Goal: Communication & Community: Answer question/provide support

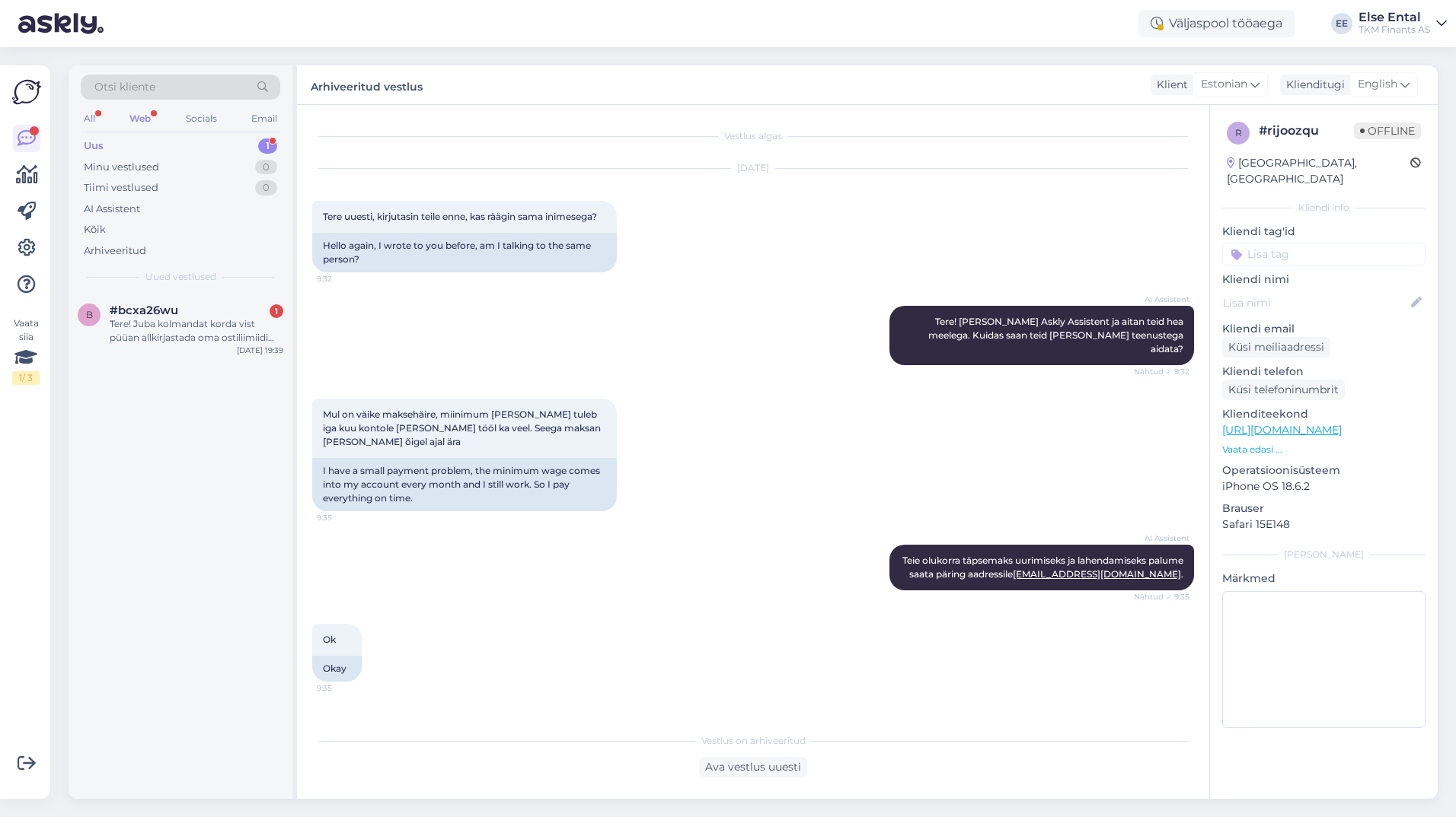
click at [127, 150] on div "Uus 1" at bounding box center [180, 146] width 199 height 21
click at [165, 319] on div "Tere! Juba kolmandat korda vist püüan allkirjastada oma ostiliimiidi lepinfut, …" at bounding box center [196, 331] width 174 height 27
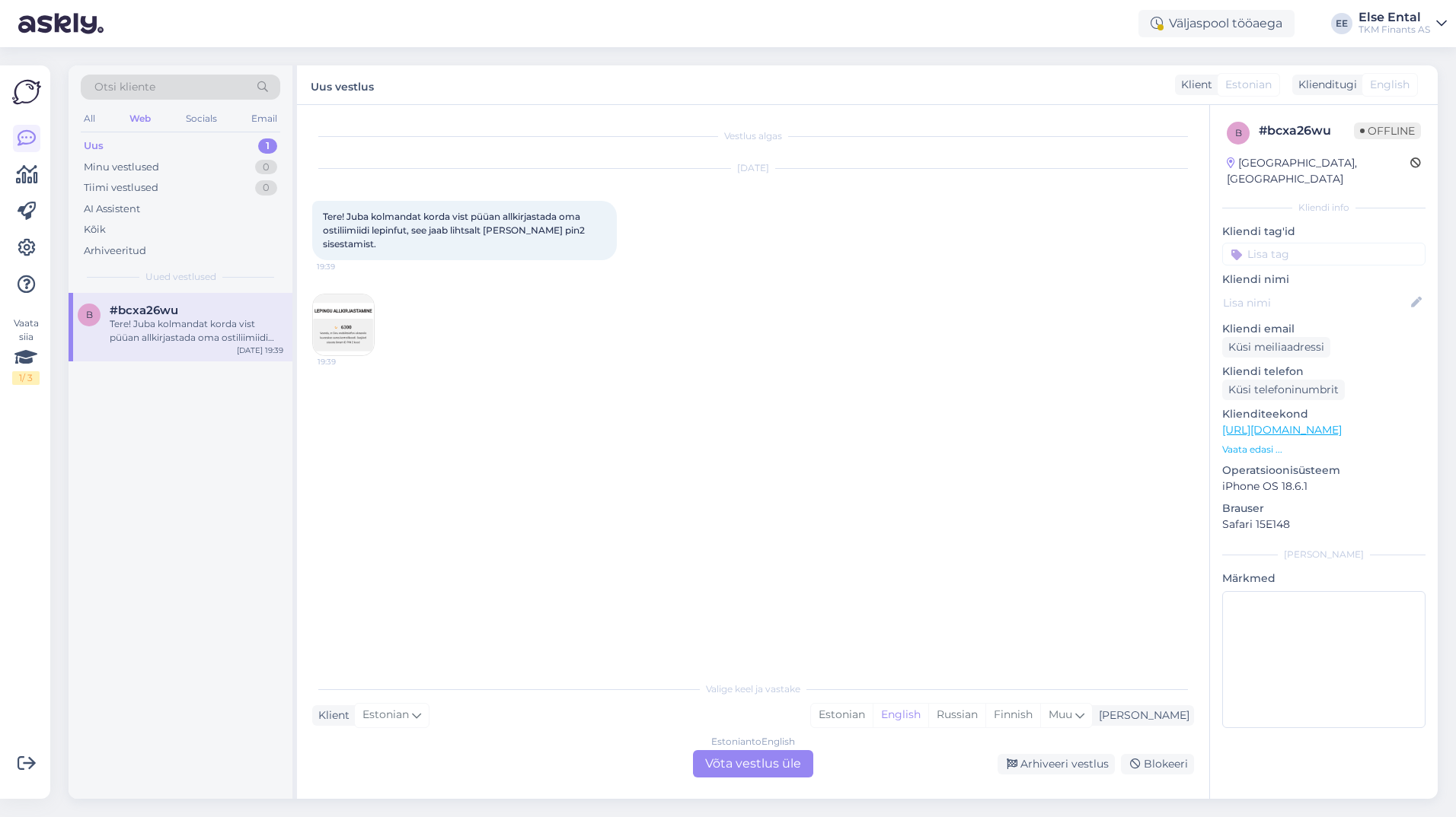
click at [327, 338] on img at bounding box center [343, 325] width 61 height 61
click at [763, 770] on div "Estonian to English Võta vestlus üle" at bounding box center [753, 764] width 120 height 27
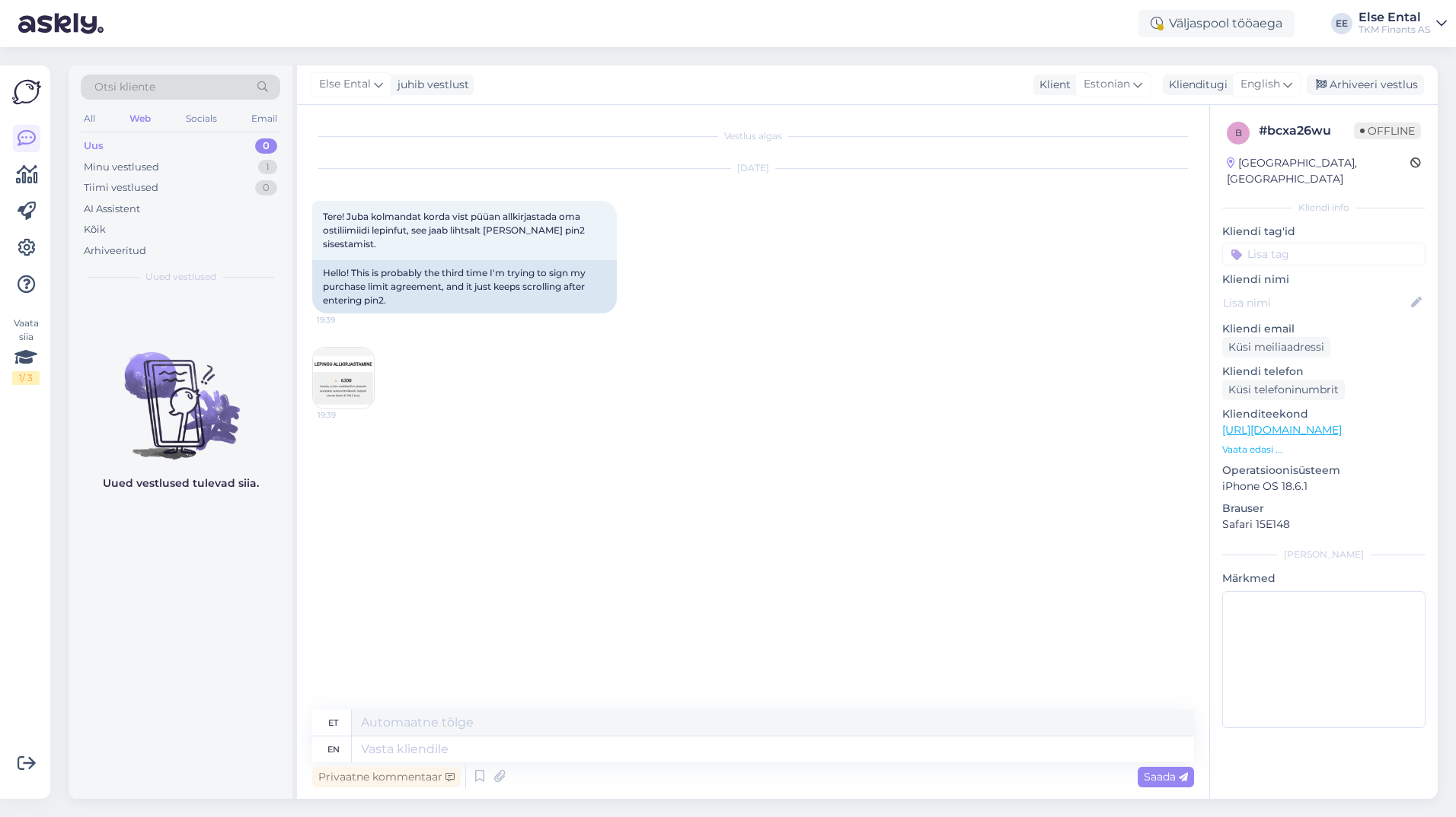
click at [251, 696] on div "Uued vestlused tulevad siia." at bounding box center [181, 546] width 224 height 506
click at [162, 166] on div "Minu vestlused 1" at bounding box center [180, 167] width 199 height 21
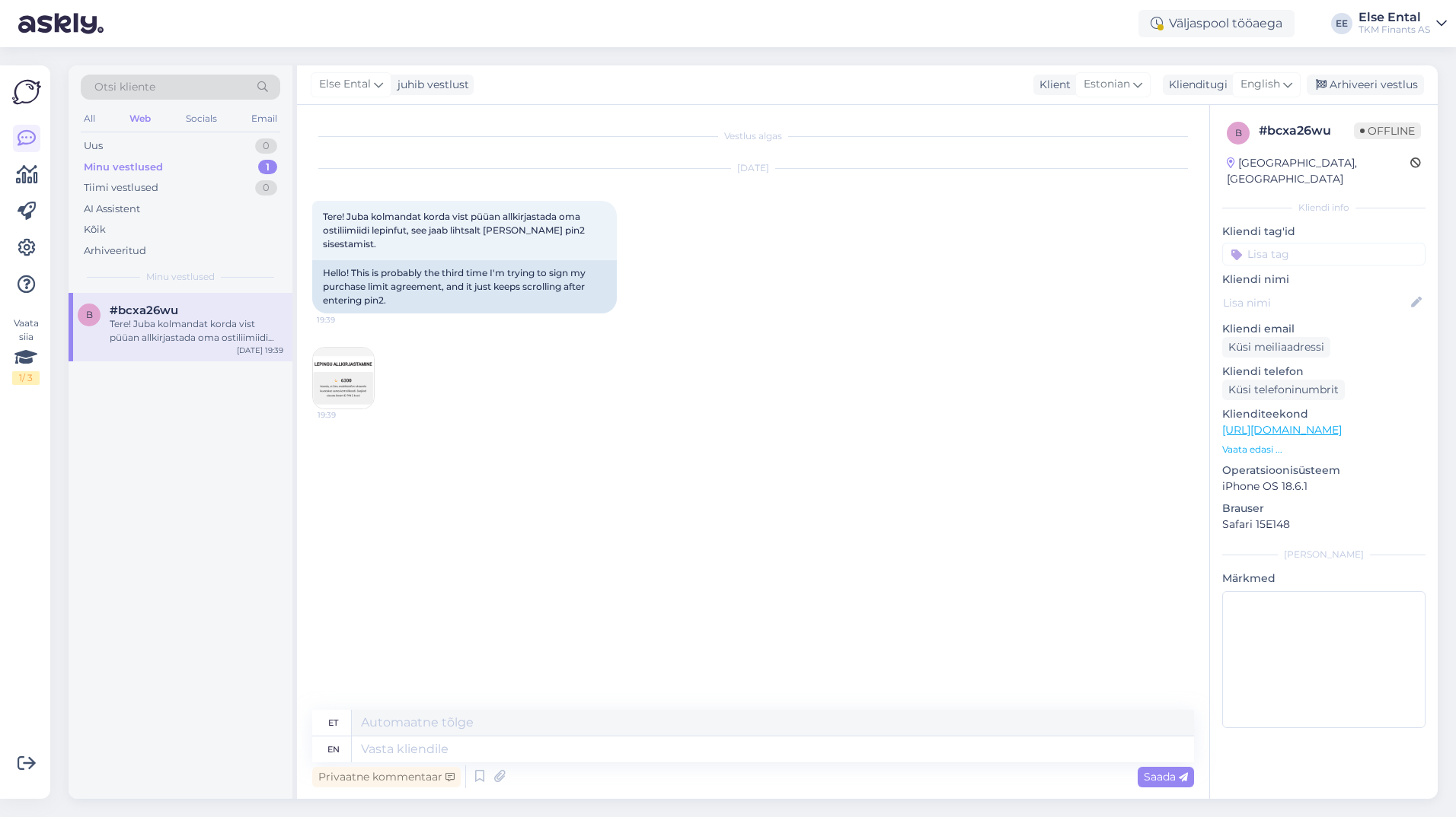
click at [195, 324] on div "Tere! Juba kolmandat korda vist püüan allkirjastada oma ostiliimiidi lepinfut, …" at bounding box center [196, 331] width 174 height 27
click at [1255, 77] on span "English" at bounding box center [1259, 85] width 40 height 17
click at [1186, 335] on link "Estonian" at bounding box center [1232, 347] width 168 height 25
click at [396, 743] on textarea at bounding box center [753, 747] width 882 height 32
click at [364, 381] on img at bounding box center [343, 378] width 61 height 61
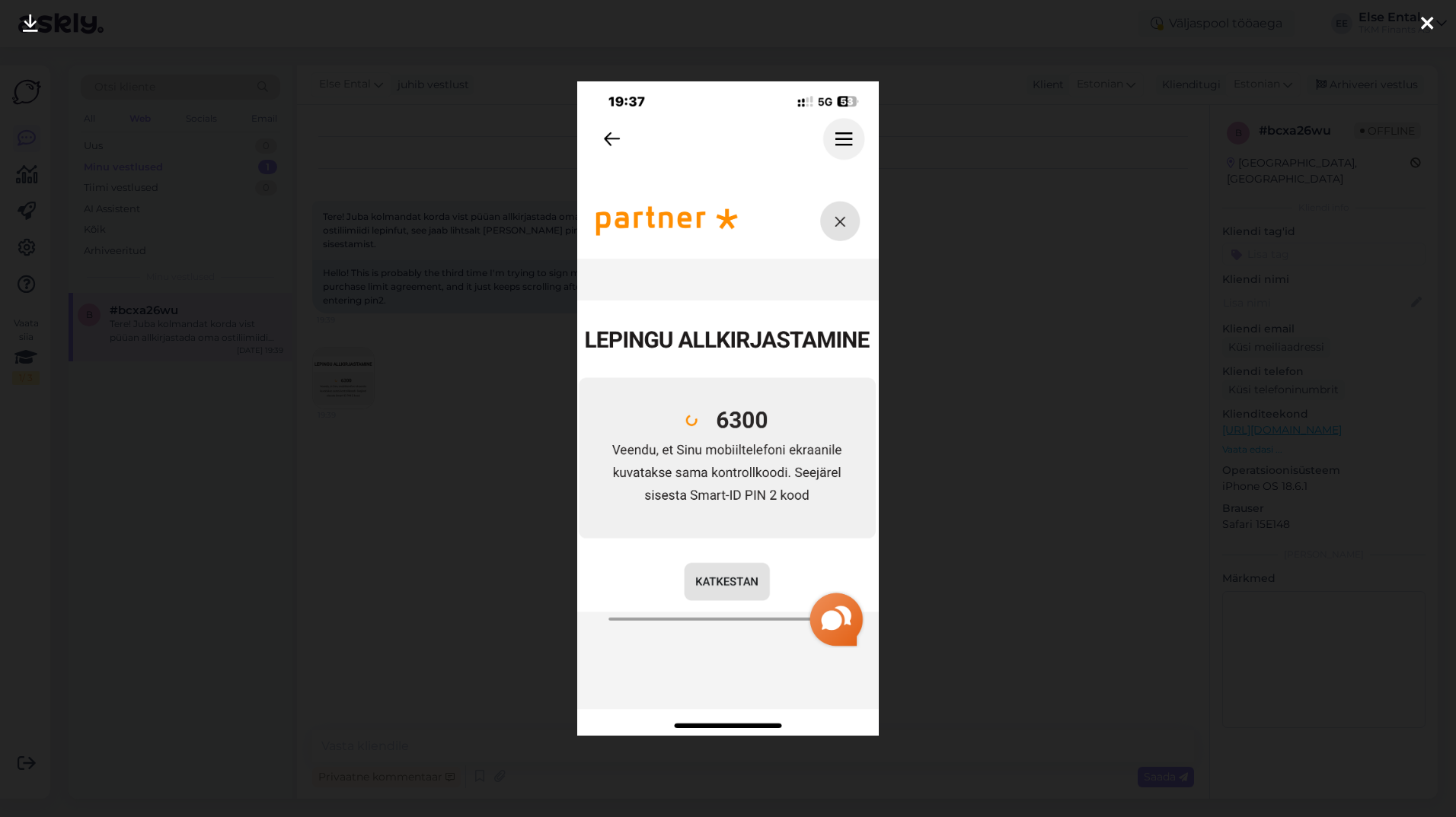
click at [1430, 23] on icon at bounding box center [1426, 24] width 12 height 19
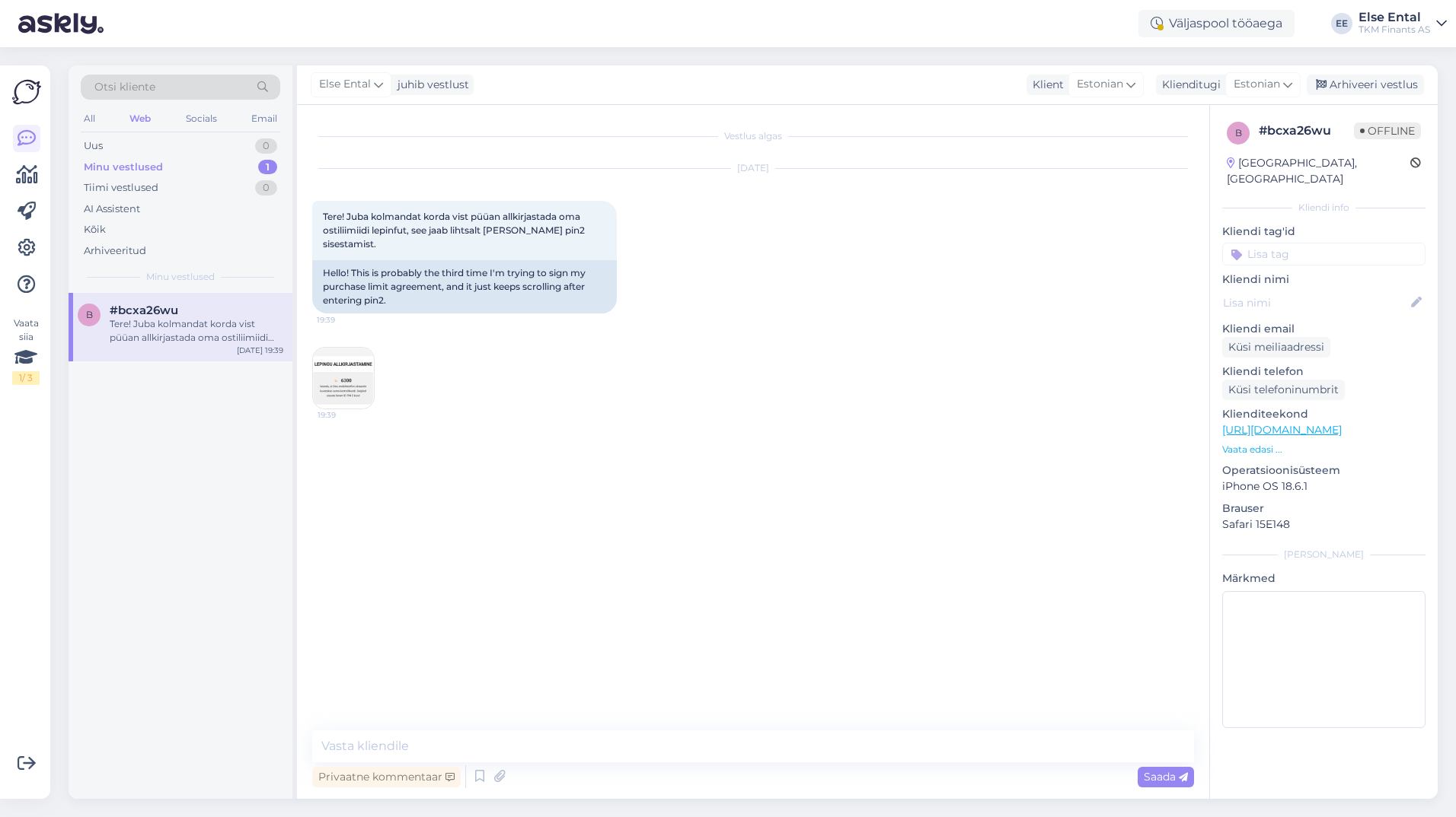
click at [343, 364] on img at bounding box center [343, 378] width 61 height 61
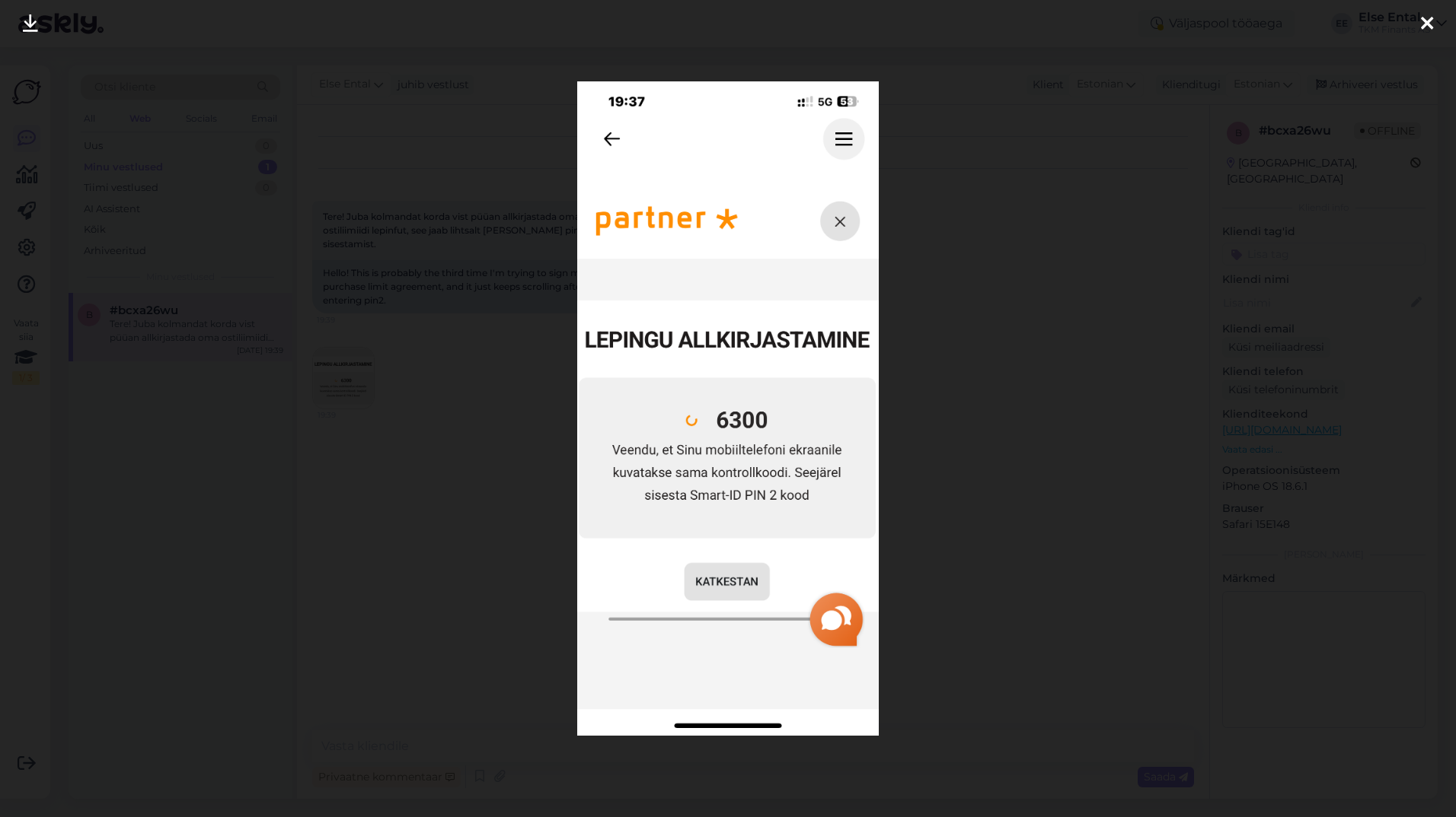
click at [1427, 15] on icon at bounding box center [1426, 24] width 12 height 19
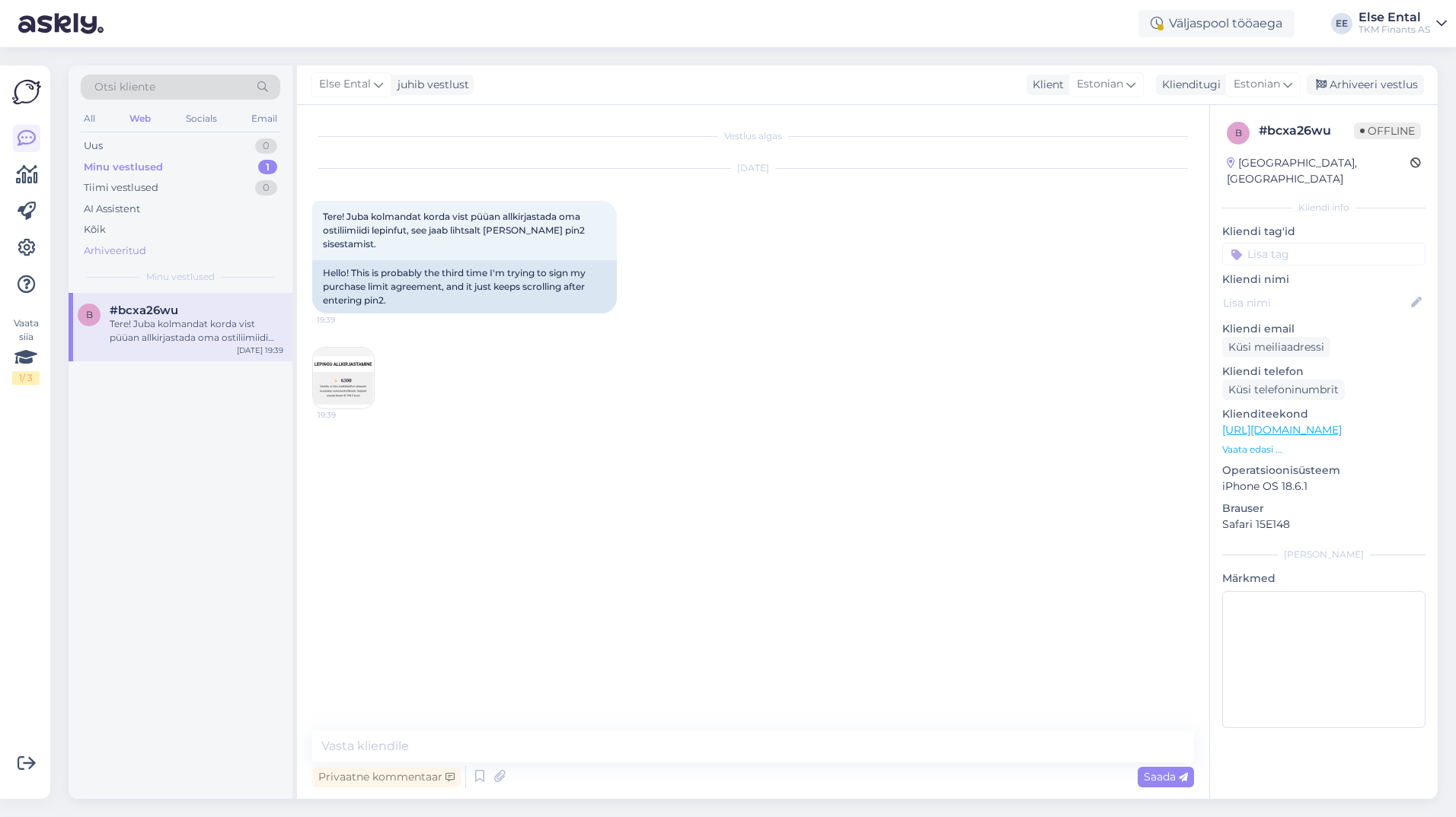
click at [115, 247] on div "Arhiveeritud" at bounding box center [115, 251] width 63 height 15
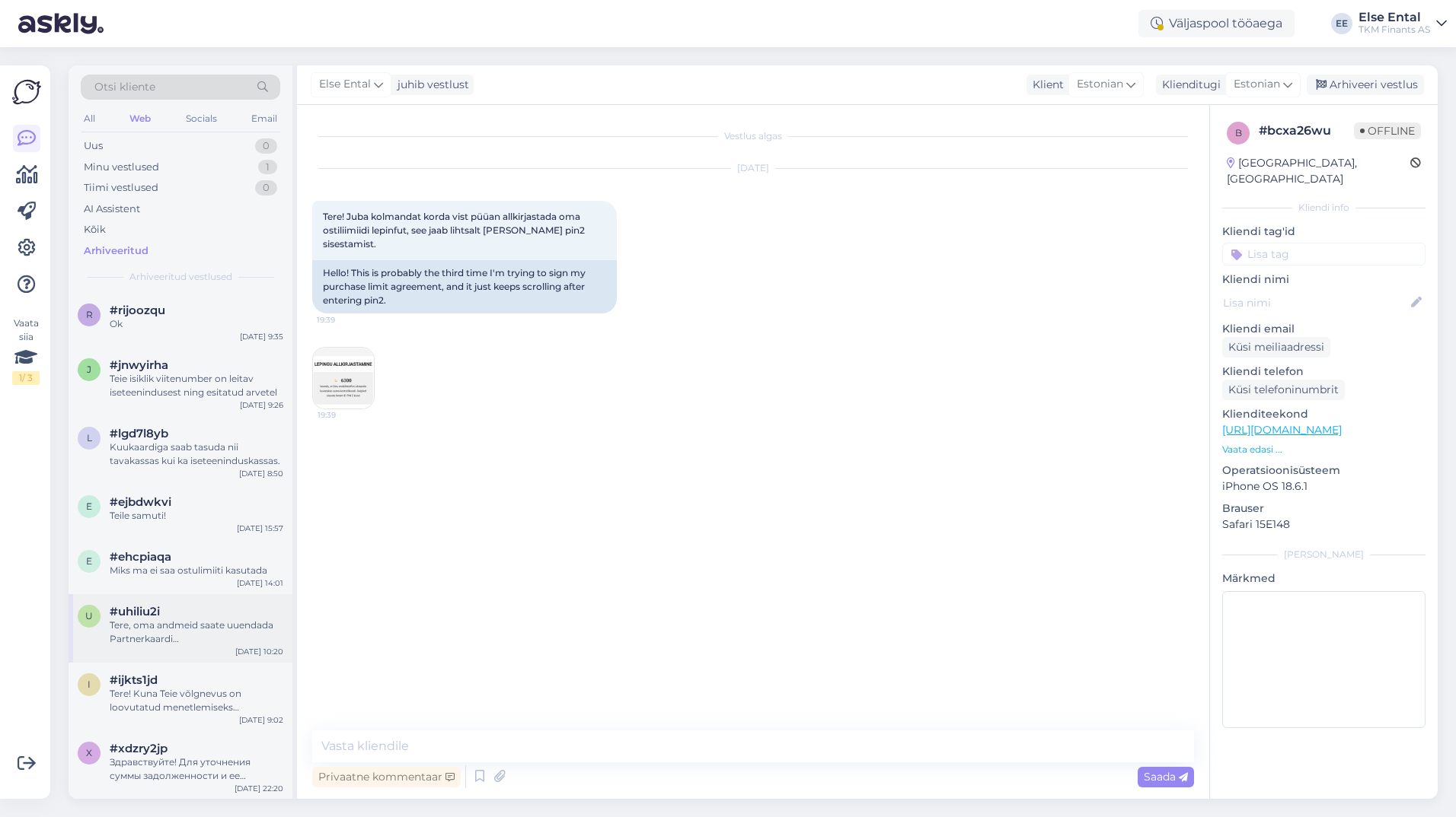
click at [176, 620] on div "Tere, oma andmeid saate uuendada Partnerkaardi iseteeninduskeskkonnas." at bounding box center [196, 632] width 174 height 27
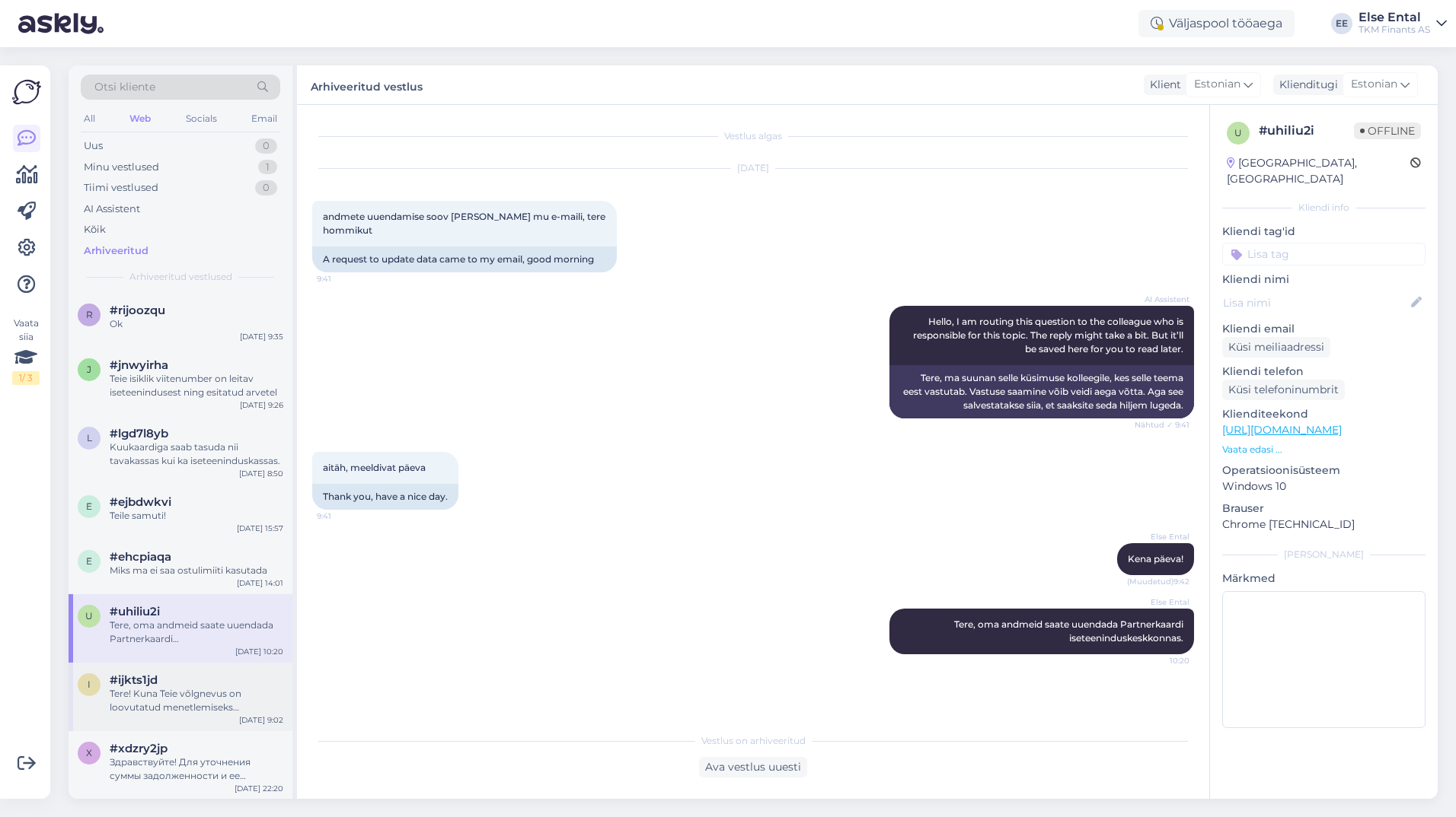
click at [175, 680] on div "#ijkts1jd" at bounding box center [196, 681] width 174 height 14
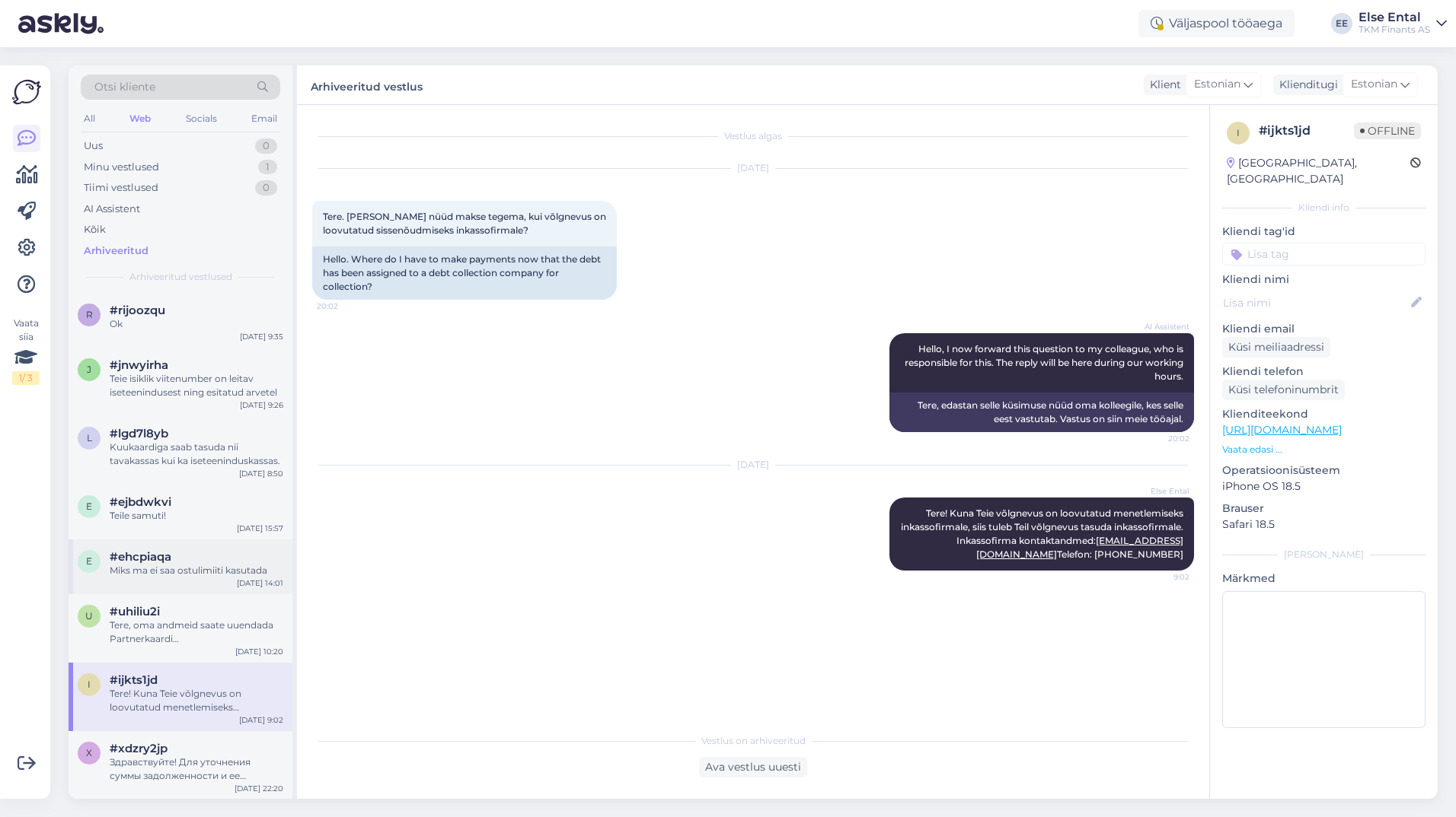
scroll to position [153, 0]
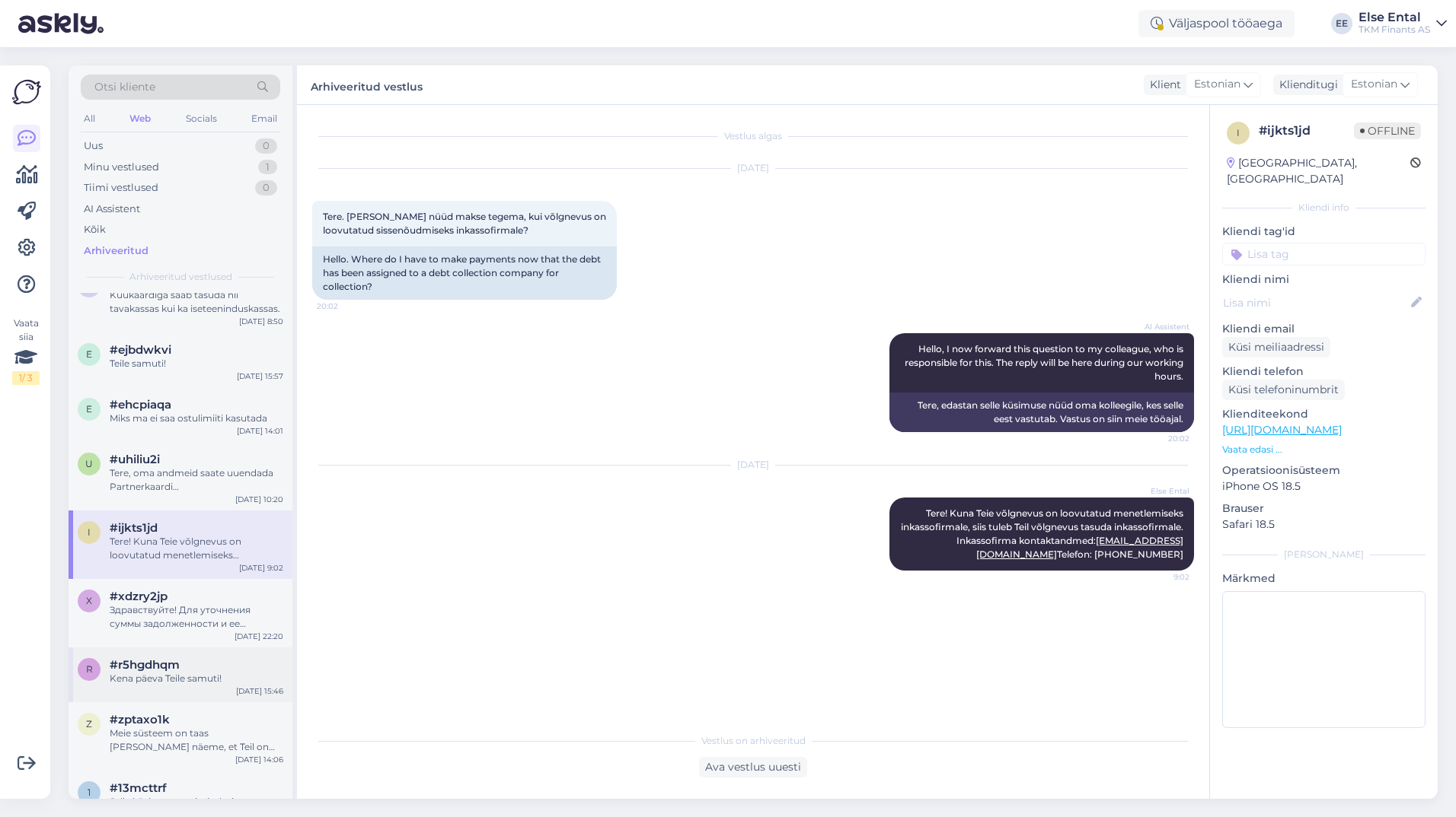
click at [183, 677] on div "Kena päeva Teile samuti!" at bounding box center [196, 679] width 174 height 14
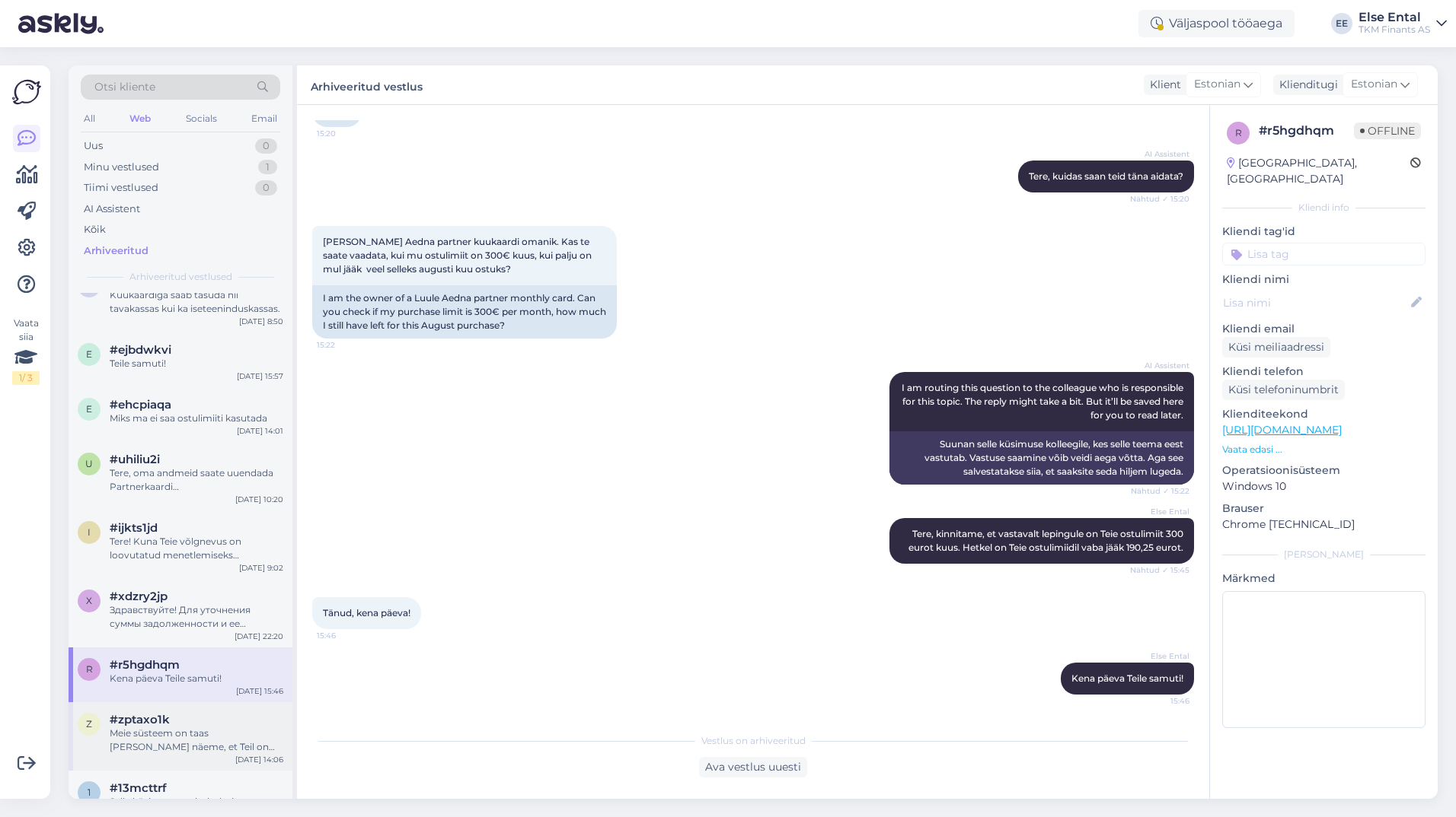
click at [165, 729] on div "Meie süsteem on taas [PERSON_NAME] näeme, et Teil on lepingute sõlmimine juba õ…" at bounding box center [196, 740] width 174 height 27
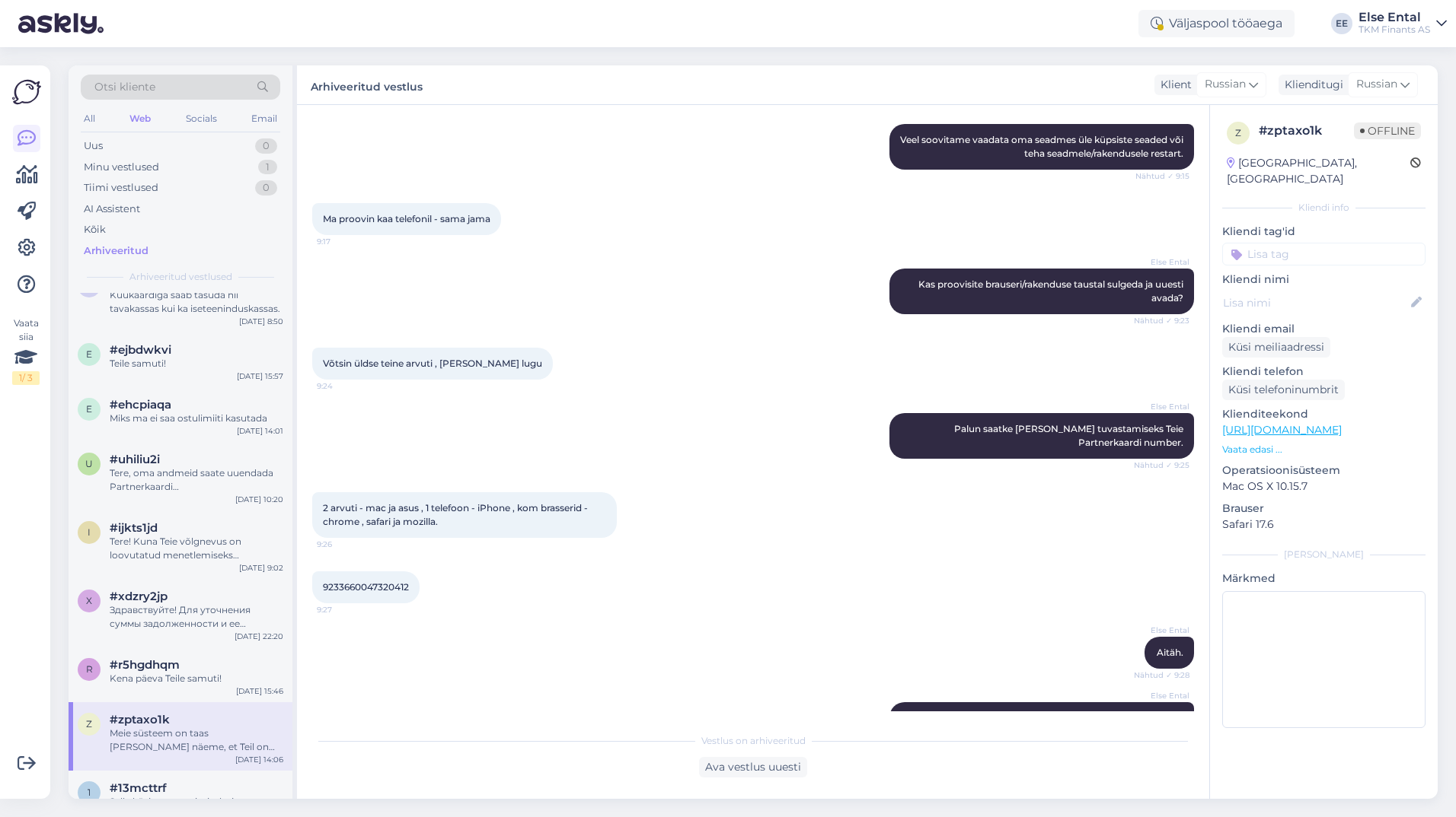
scroll to position [135, 0]
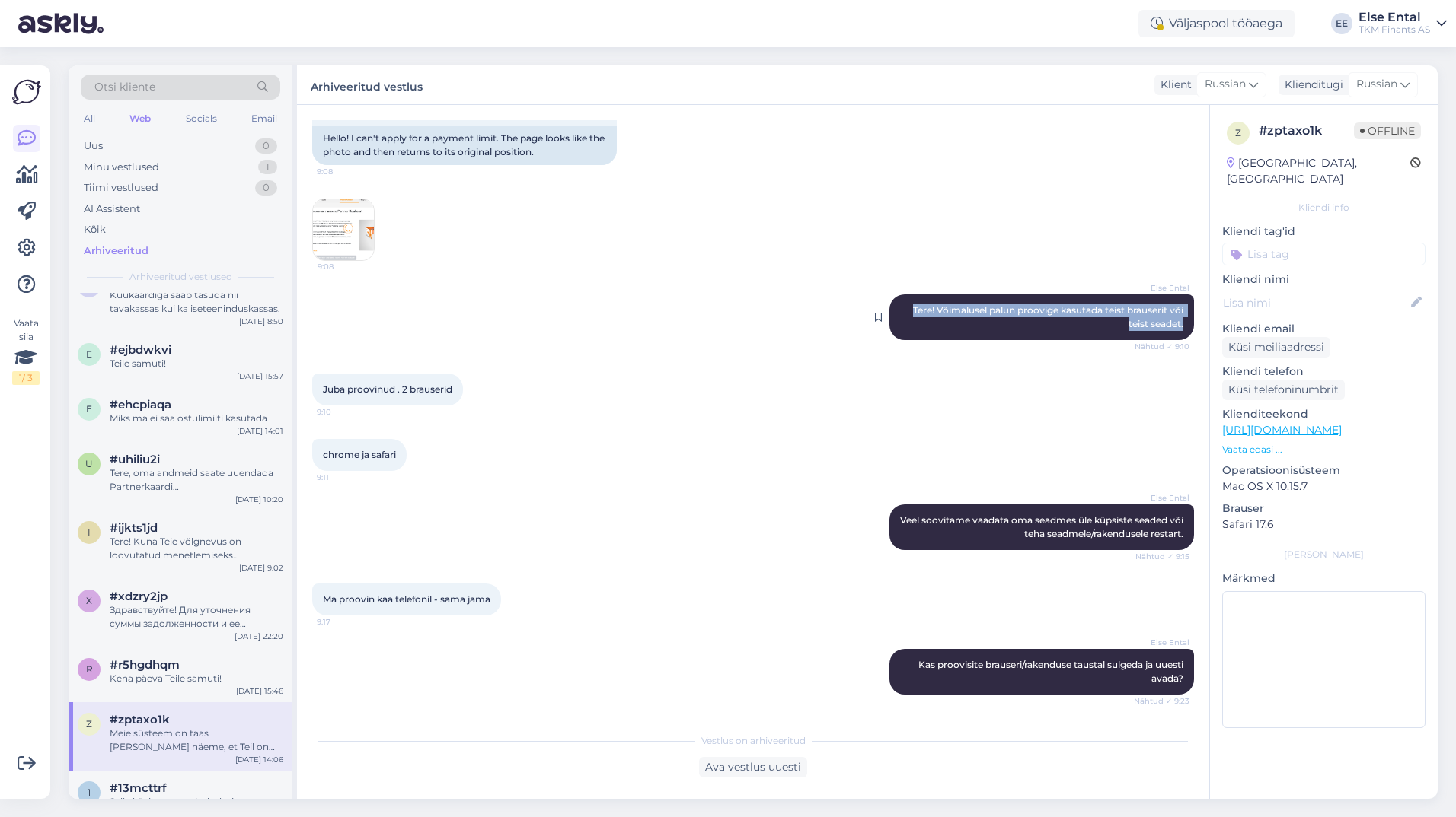
drag, startPoint x: 896, startPoint y: 312, endPoint x: 1174, endPoint y: 327, distance: 278.4
click at [1174, 327] on div "Else Ental Tere! Võimalusel palun proovige kasutada teist brauserit või teist s…" at bounding box center [1041, 317] width 304 height 46
copy span "Tere! Võimalusel palun proovige kasutada teist brauserit või teist seadet."
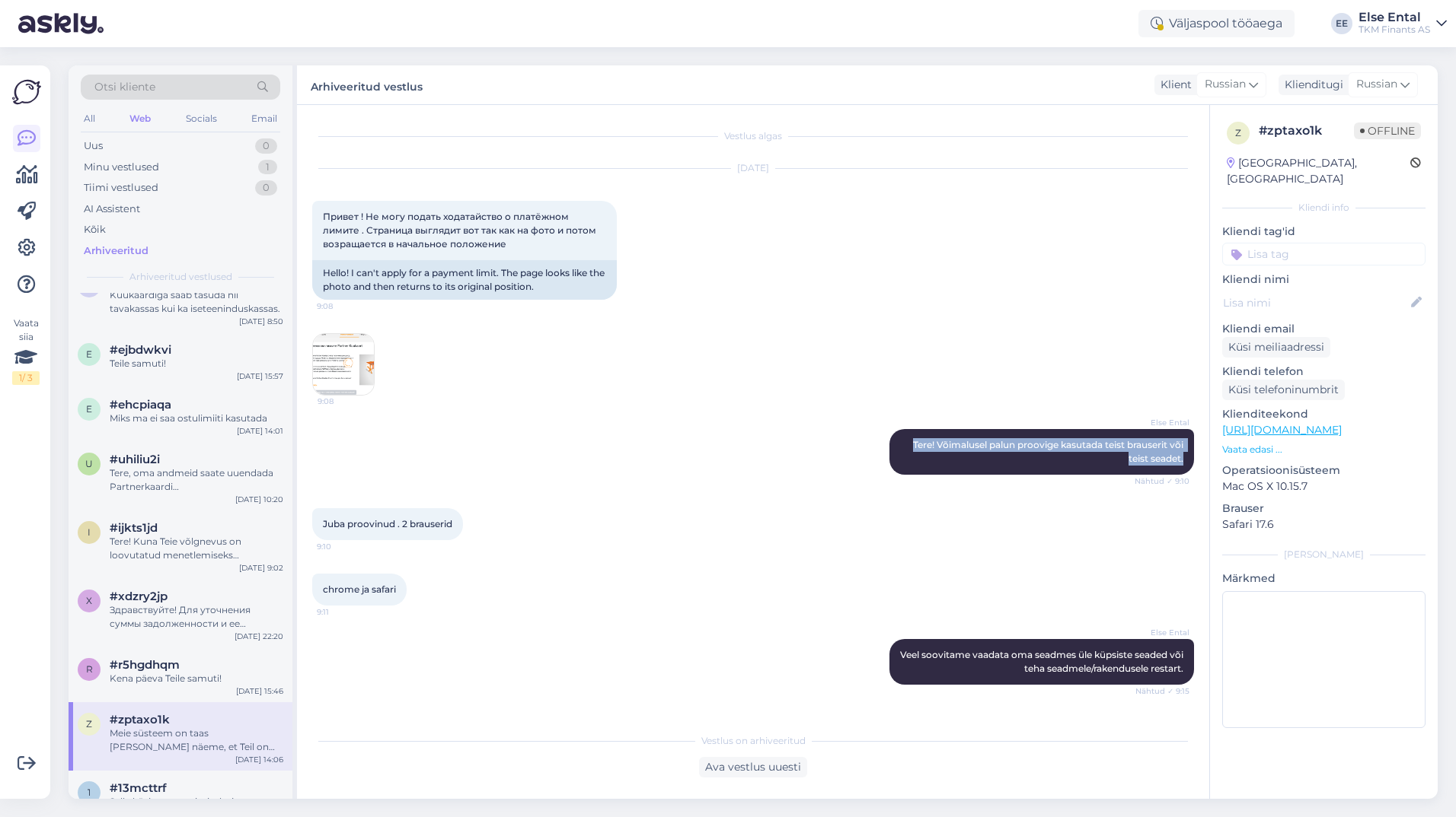
scroll to position [0, 0]
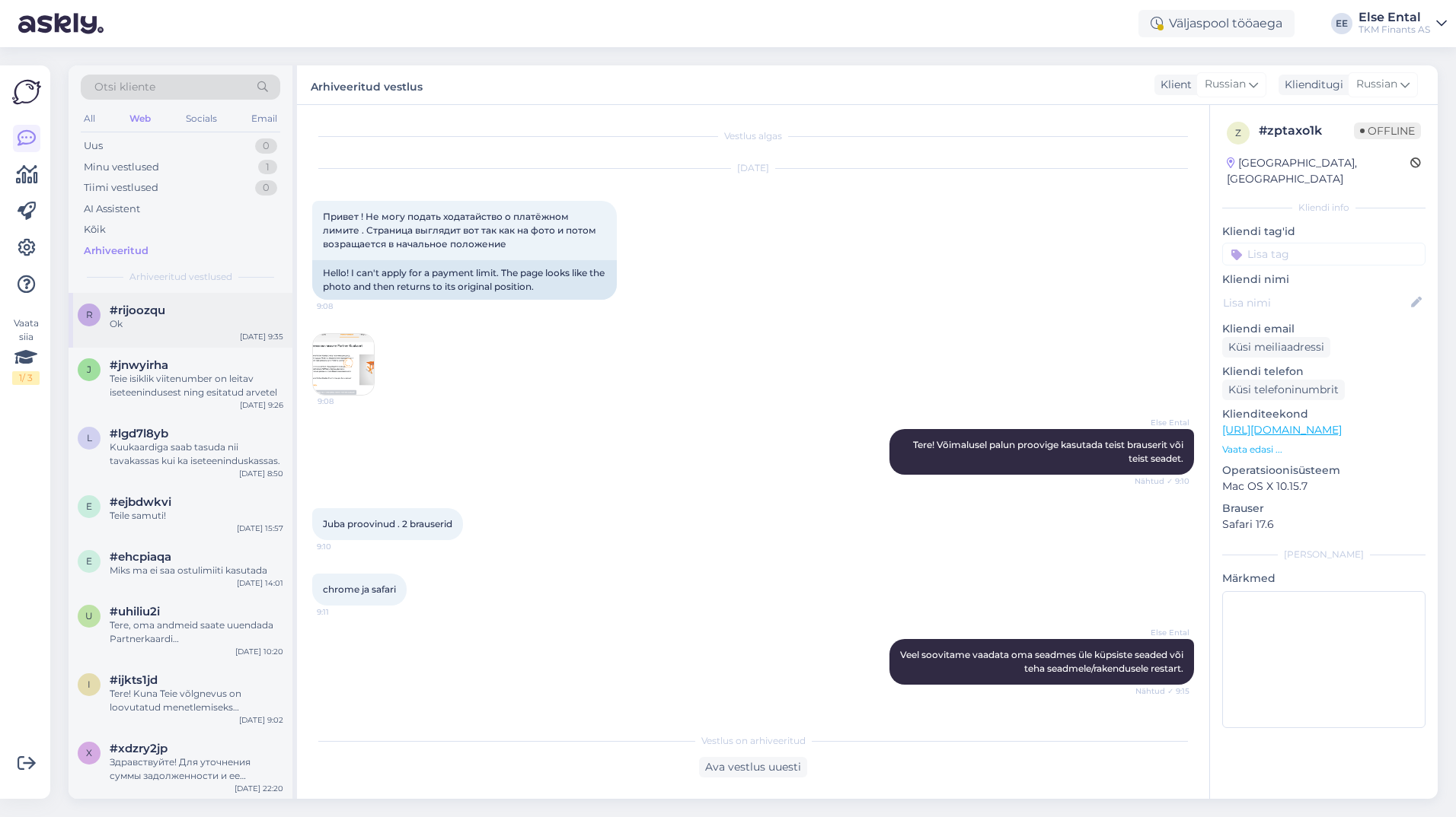
click at [181, 325] on div "Ok" at bounding box center [196, 324] width 174 height 14
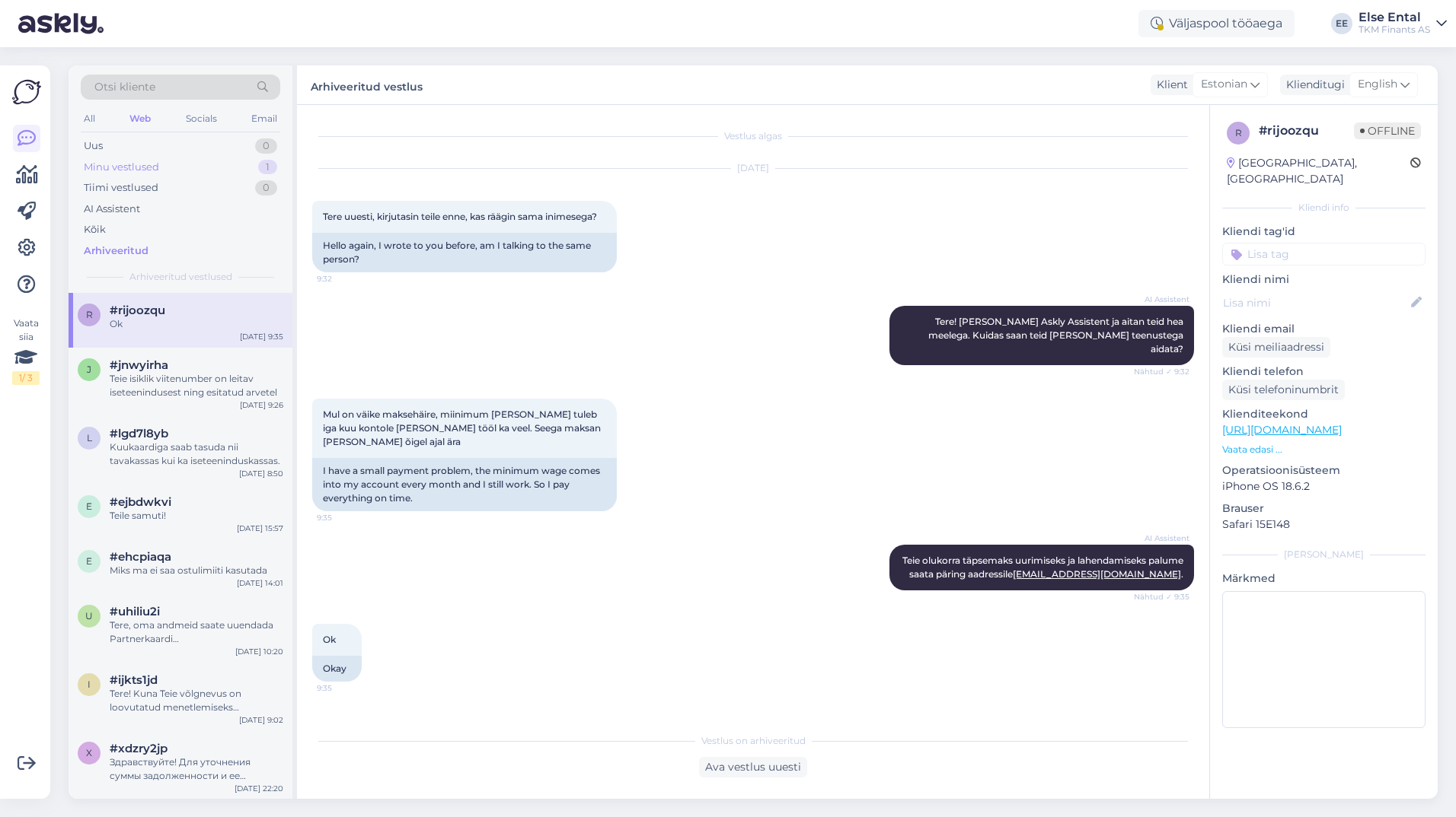
click at [142, 168] on div "Minu vestlused" at bounding box center [121, 168] width 75 height 15
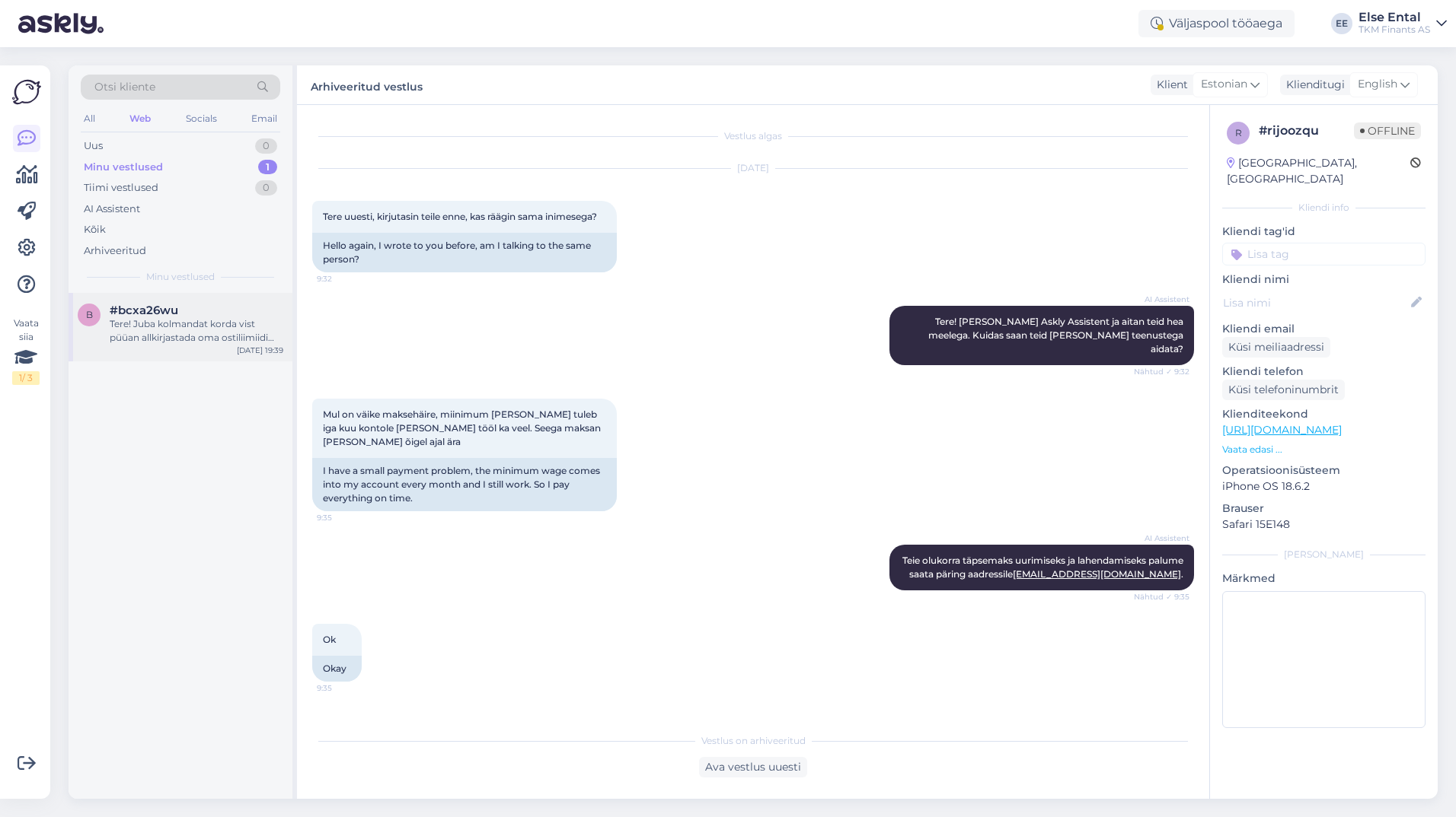
click at [139, 316] on span "#bcxa26wu" at bounding box center [143, 310] width 69 height 14
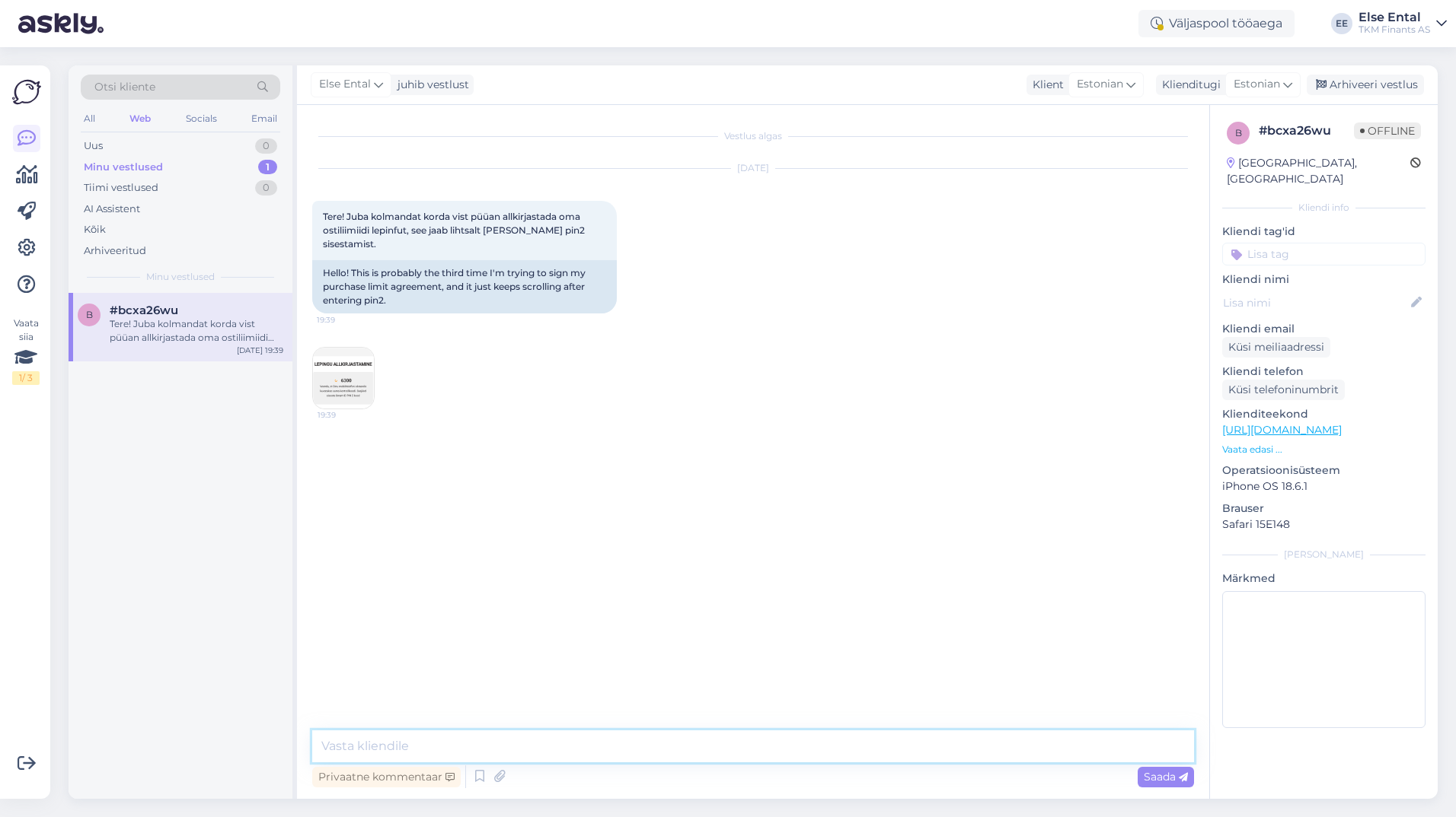
click at [393, 742] on textarea at bounding box center [753, 747] width 882 height 32
paste textarea "Tere! Võimalusel palun proovige kasutada teist brauserit või teist seadet."
click at [354, 749] on textarea "Tere! Võimalusel palun proovige kasutada teist brauserit või teist seadet." at bounding box center [753, 747] width 882 height 32
click at [1067, 752] on textarea "Tere! Kas ostulimiidi lepingu allkirjastamine õnnestus? Võimalusel palun proovi…" at bounding box center [753, 747] width 882 height 32
click at [1117, 745] on textarea "Tere! Kas ostulimiidi lepingu allkirjastamine õnnestus? Võimalusel palun proovi…" at bounding box center [753, 747] width 882 height 32
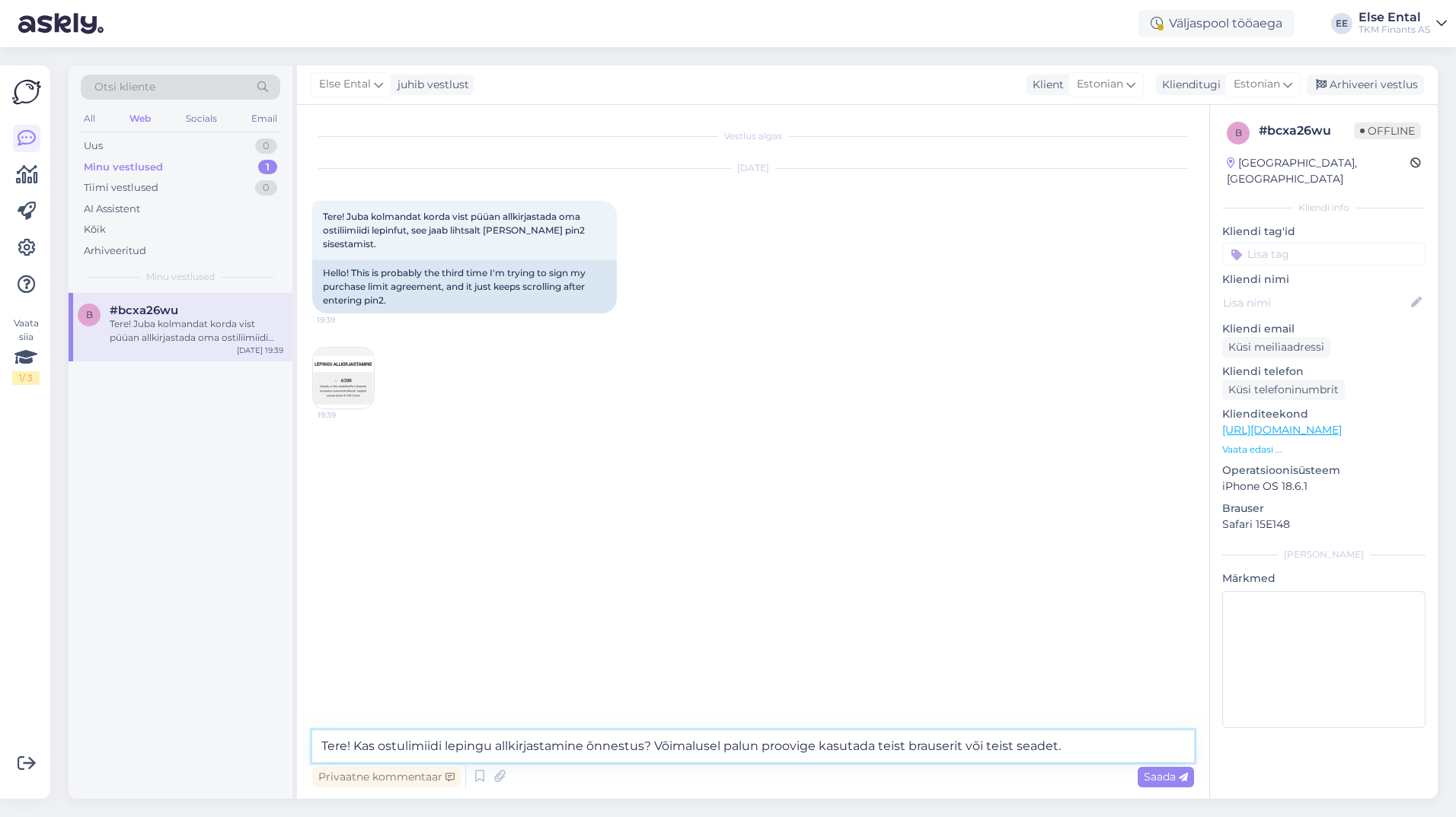
type textarea "Tere! Kas ostulimiidi lepingu allkirjastamine õnnestus? Võimalusel palun proovi…"
click at [1152, 778] on span "Saada" at bounding box center [1165, 777] width 44 height 14
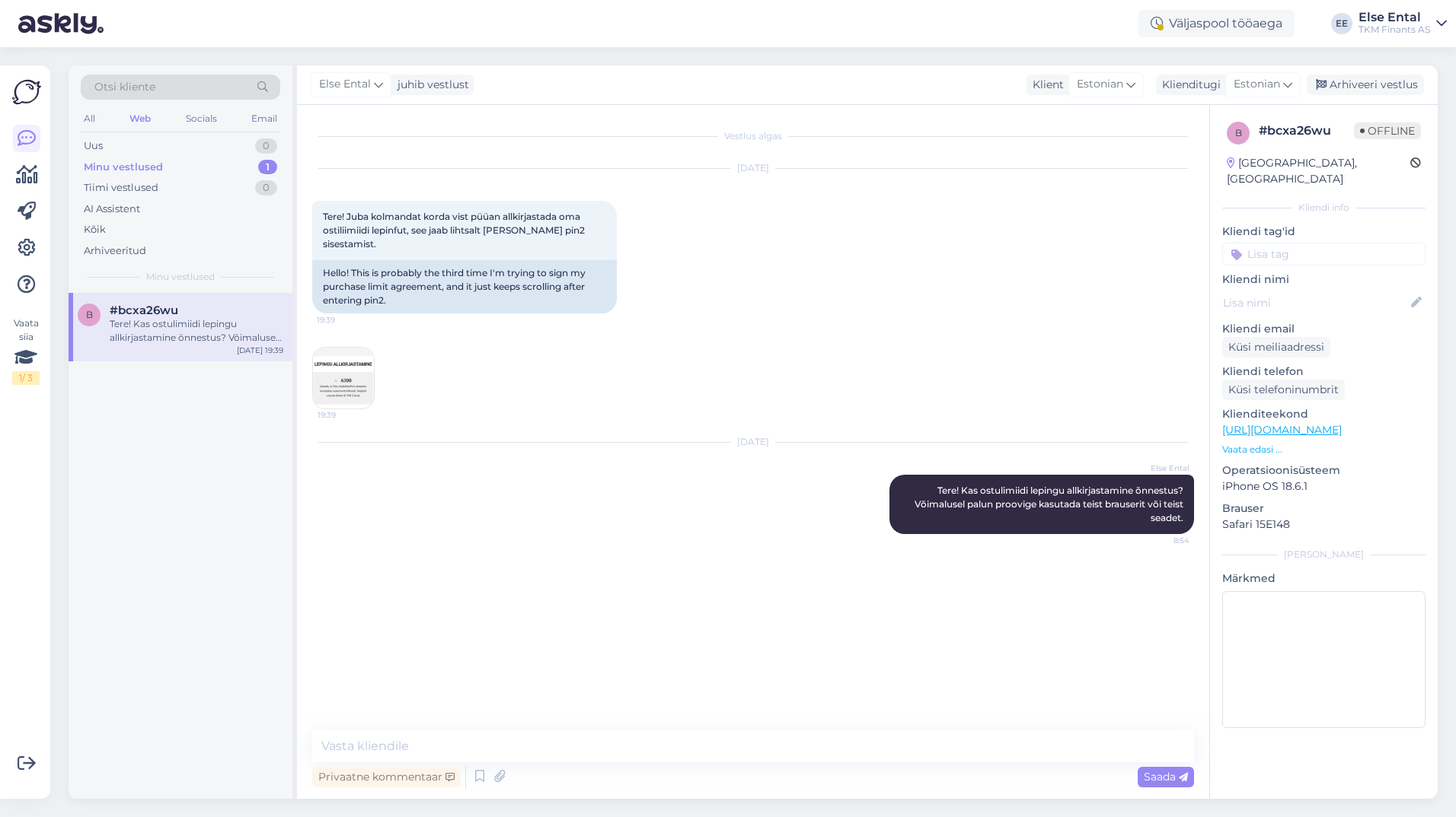
click at [254, 558] on div "b #bcxa26wu Tere! Kas ostulimiidi lepingu allkirjastamine õnnestus? Võimalusel …" at bounding box center [181, 546] width 224 height 506
click at [130, 171] on div "Minu vestlused" at bounding box center [123, 168] width 79 height 15
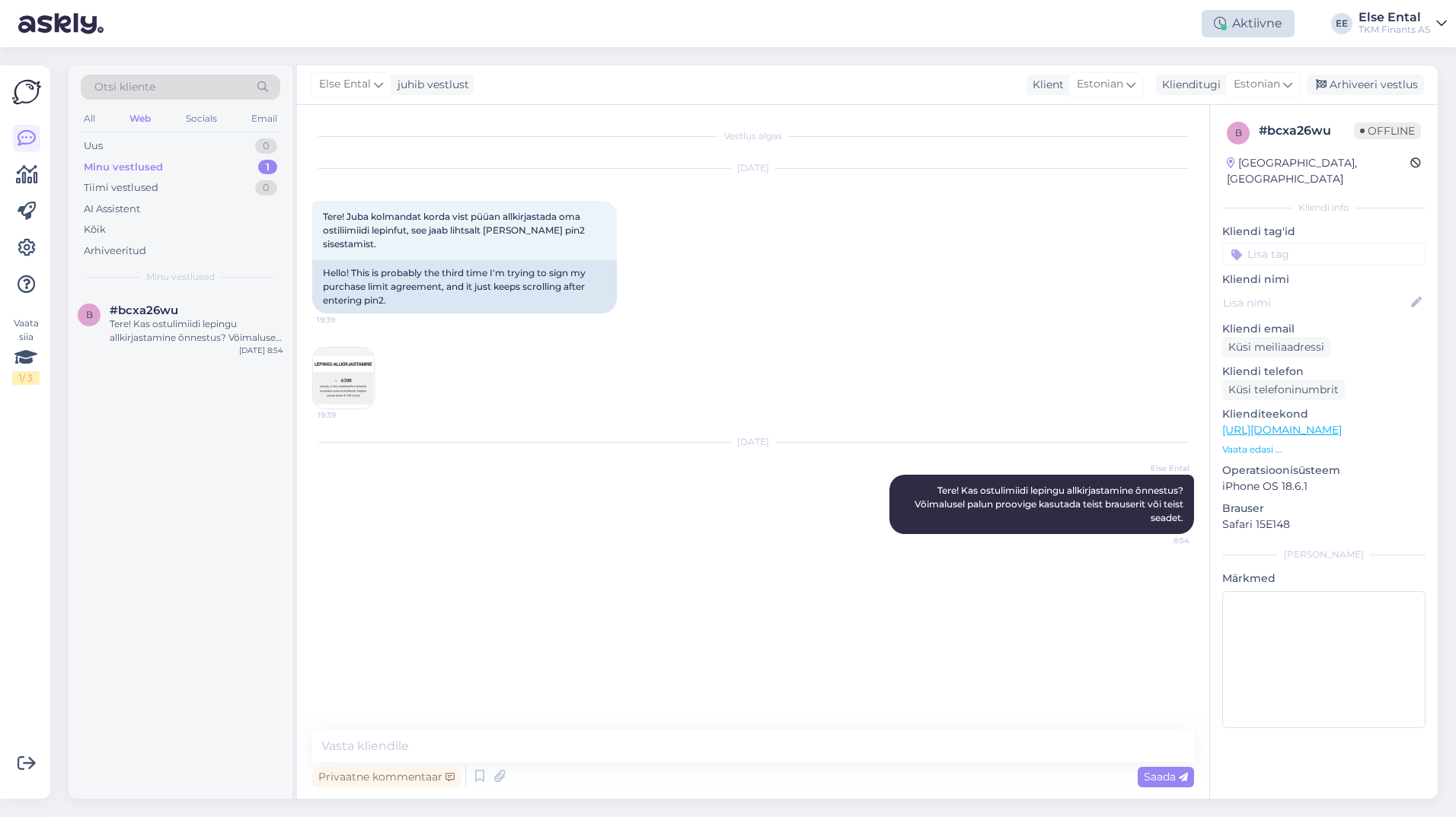
click at [1225, 26] on div at bounding box center [1223, 27] width 6 height 6
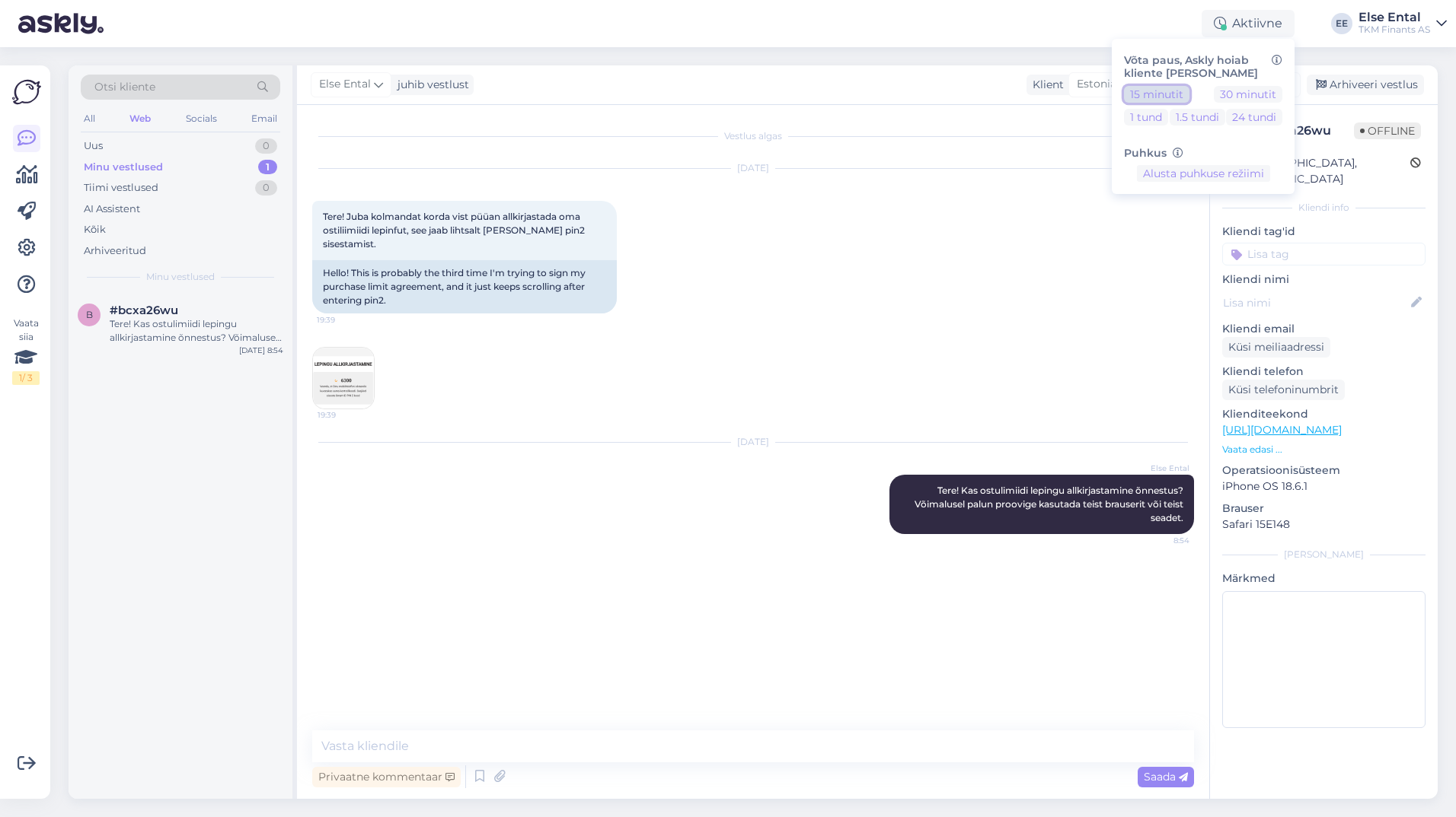
click at [1166, 94] on button "15 minutit" at bounding box center [1156, 94] width 65 height 17
click at [1199, 216] on button "Lõpeta paus" at bounding box center [1203, 221] width 77 height 17
click at [883, 336] on div "[DATE] Tere! Juba kolmandat korda vist püüan allkirjastada oma ostiliimiidi lep…" at bounding box center [753, 289] width 882 height 274
